Goal: Transaction & Acquisition: Purchase product/service

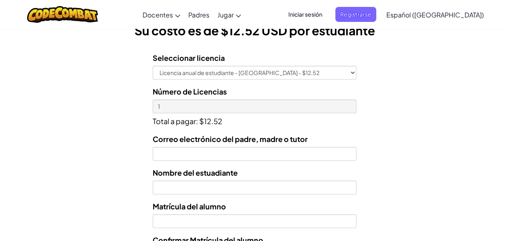
scroll to position [243, 0]
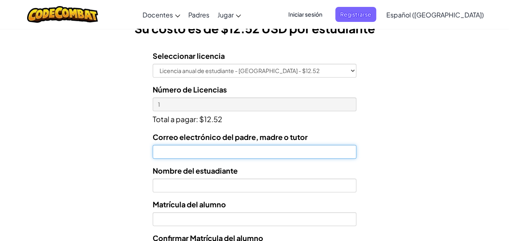
click at [235, 157] on input "Correo electrónico del padre, madre o tutor" at bounding box center [255, 152] width 204 height 14
type input "[EMAIL_ADDRESS][DOMAIN_NAME]"
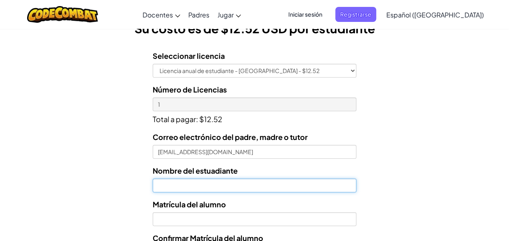
type input "[PERSON_NAME]"
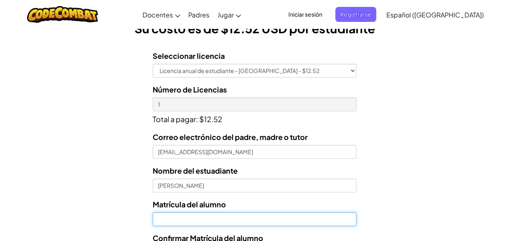
type input "7165001"
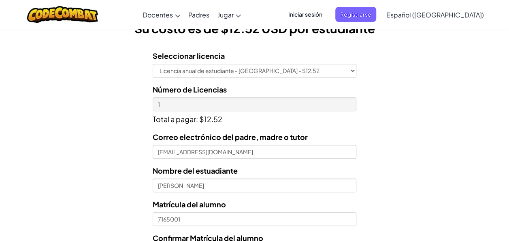
type input "7165001"
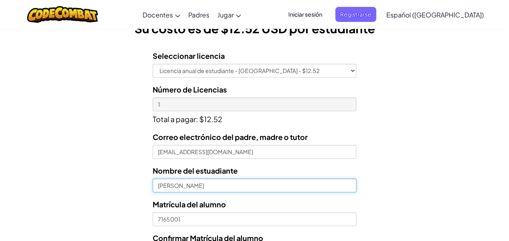
click at [156, 179] on input "[PERSON_NAME]" at bounding box center [255, 185] width 204 height 14
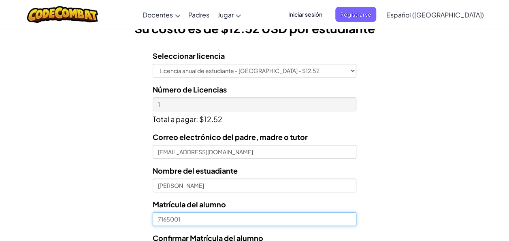
click at [156, 216] on input "7165001" at bounding box center [255, 219] width 204 height 14
type input "07165001"
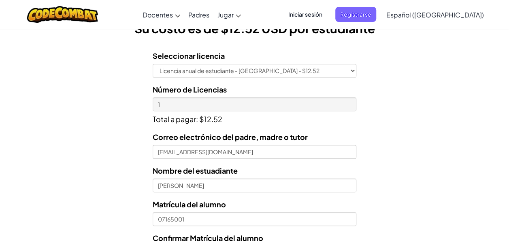
click at [133, 190] on form "Seleccionar licencia Licencia anual de estudiante - [GEOGRAPHIC_DATA] - $12.52 …" at bounding box center [178, 210] width 356 height 333
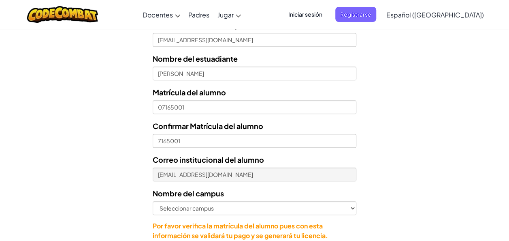
scroll to position [356, 0]
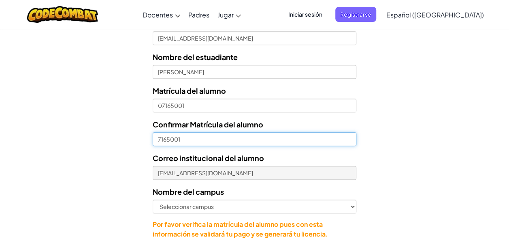
click at [156, 142] on input "7165001" at bounding box center [255, 139] width 204 height 14
type input "07165001"
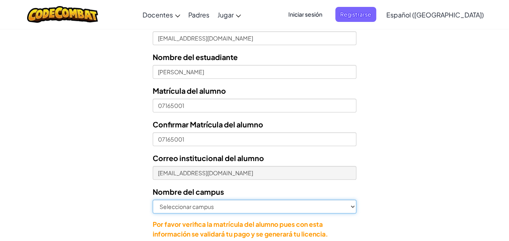
click at [201, 205] on select "Seleccionar campus [GEOGRAPHIC_DATA] Central [GEOGRAPHIC_DATA] [GEOGRAPHIC_DATA…" at bounding box center [255, 206] width 204 height 14
click at [153, 199] on select "Seleccionar campus [GEOGRAPHIC_DATA] Central [GEOGRAPHIC_DATA] [GEOGRAPHIC_DATA…" at bounding box center [255, 206] width 204 height 14
select select "[DATE][PERSON_NAME]"
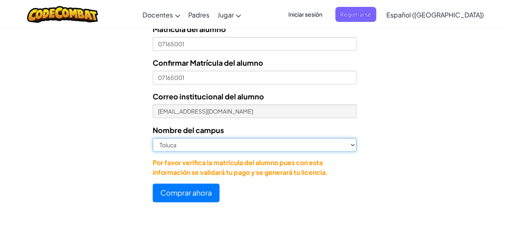
scroll to position [421, 0]
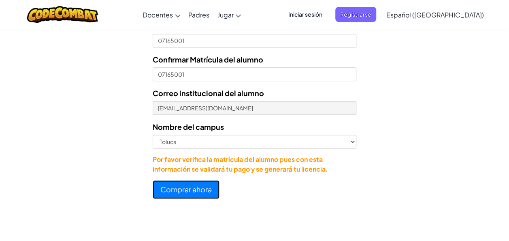
click at [181, 187] on button "Comprar ahora" at bounding box center [186, 189] width 67 height 19
